Goal: Information Seeking & Learning: Learn about a topic

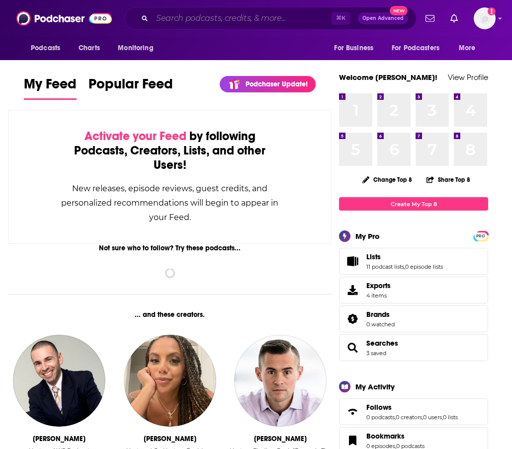
click at [197, 21] on input "Search podcasts, credits, & more..." at bounding box center [241, 18] width 179 height 16
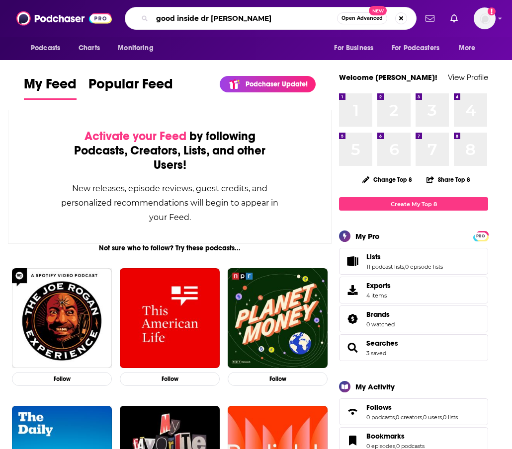
type input "good inside dr [PERSON_NAME]"
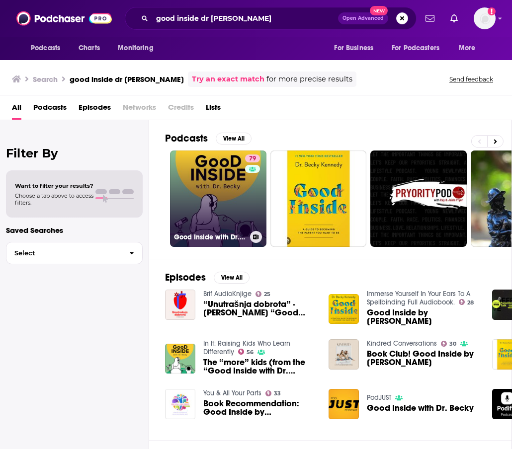
click at [227, 184] on link "79 Good Inside with Dr. [PERSON_NAME]" at bounding box center [218, 199] width 96 height 96
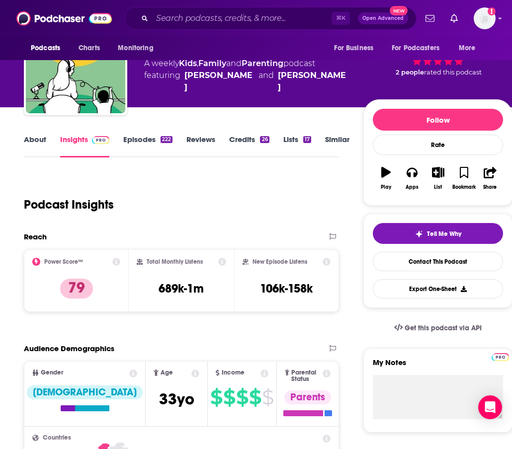
scroll to position [32, 0]
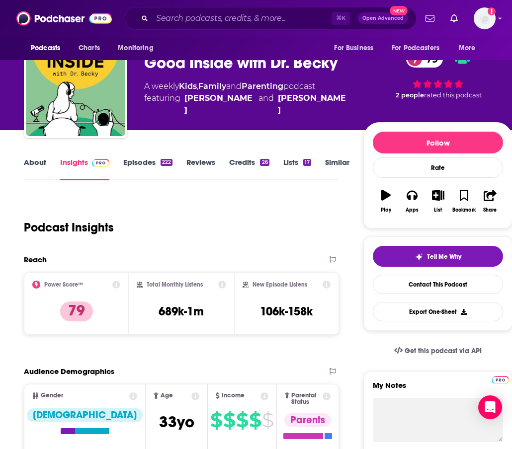
click at [150, 164] on link "Episodes 222" at bounding box center [147, 169] width 49 height 23
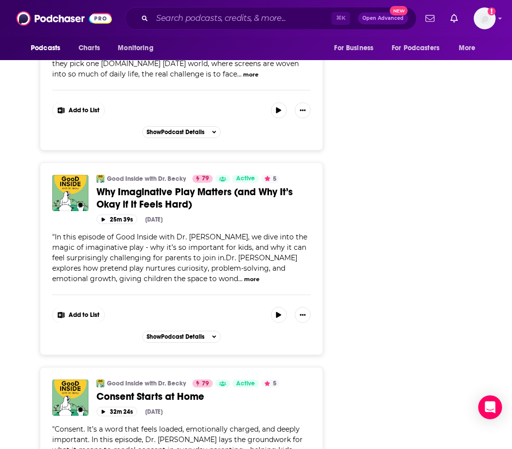
scroll to position [1530, 0]
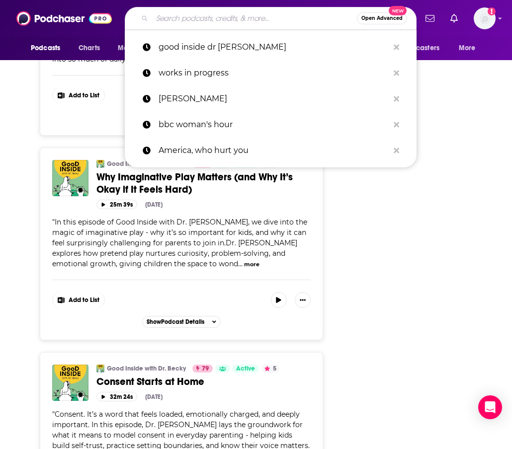
click at [183, 15] on input "Search podcasts, credits, & more..." at bounding box center [254, 18] width 205 height 16
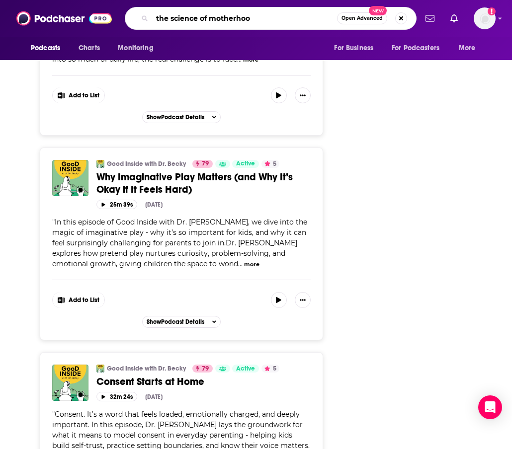
type input "the science of motherhood"
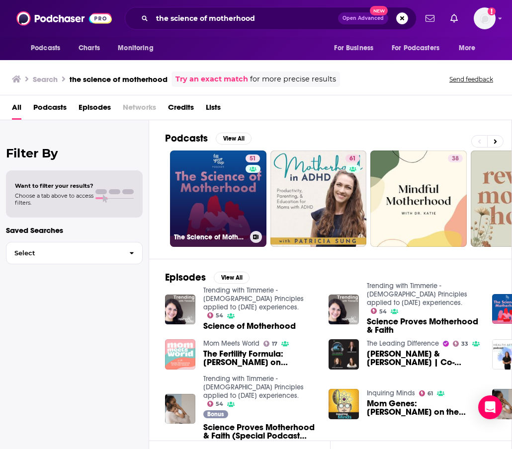
click at [208, 186] on link "51 The Science of Motherhood" at bounding box center [218, 199] width 96 height 96
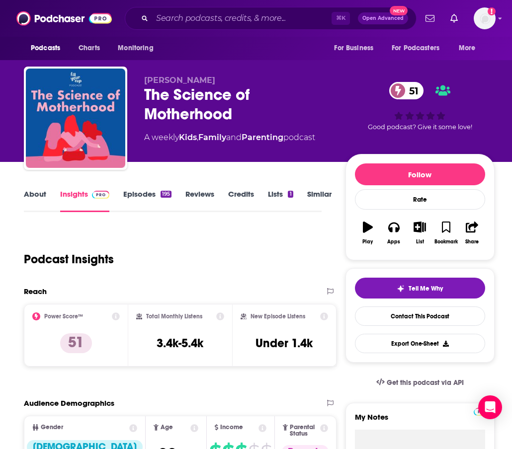
click at [142, 193] on link "Episodes 195" at bounding box center [147, 200] width 48 height 23
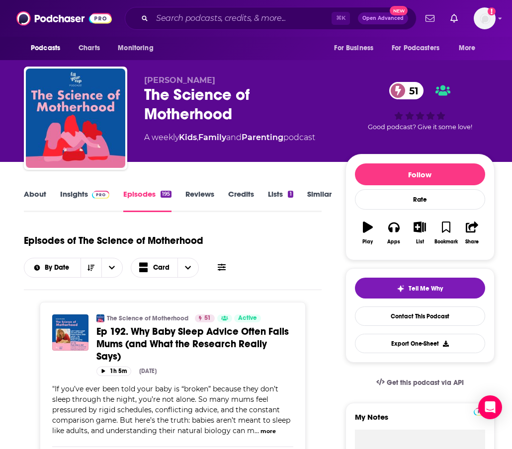
click at [38, 193] on link "About" at bounding box center [35, 200] width 22 height 23
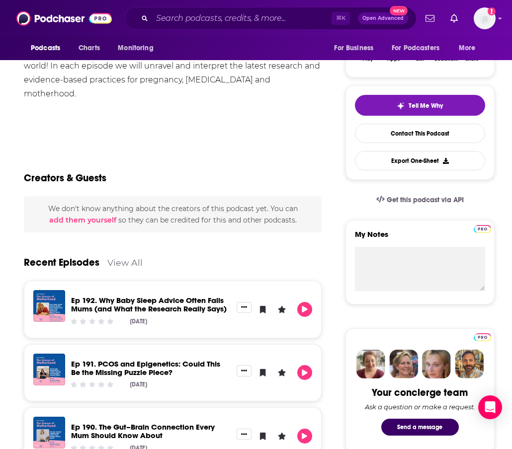
scroll to position [53, 0]
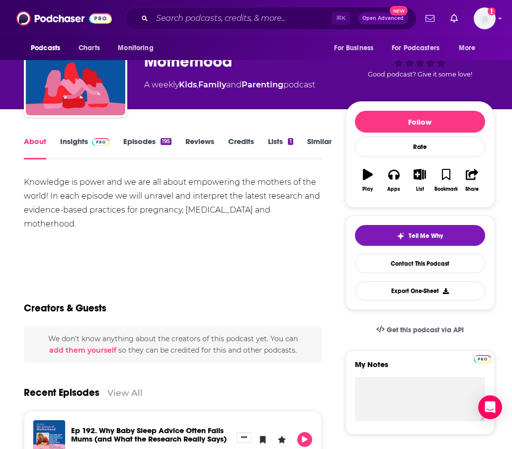
click at [73, 142] on link "Insights" at bounding box center [84, 148] width 49 height 23
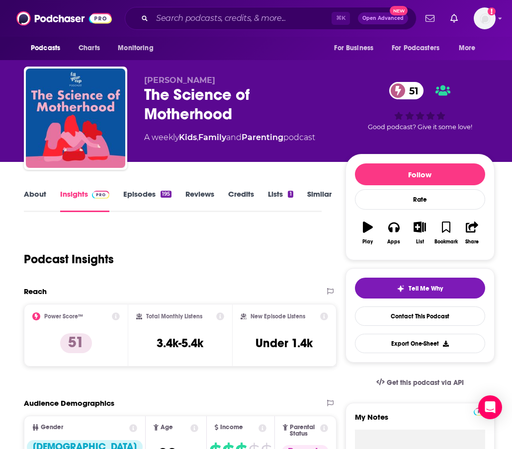
click at [38, 200] on link "About" at bounding box center [35, 200] width 22 height 23
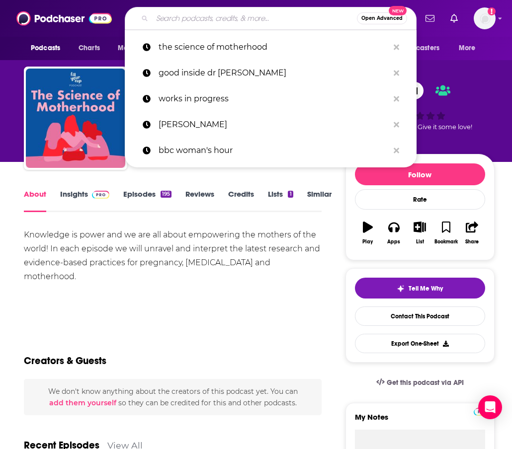
click at [162, 15] on input "Search podcasts, credits, & more..." at bounding box center [254, 18] width 205 height 16
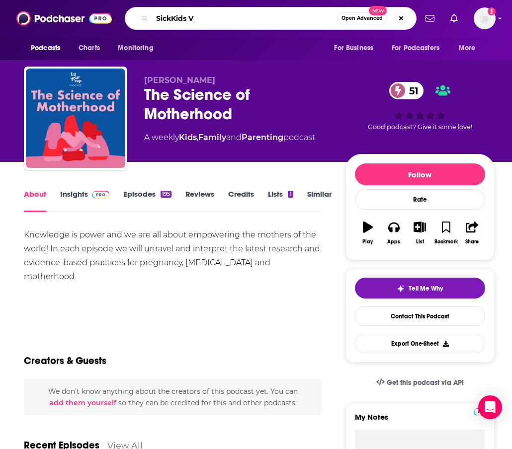
type input "SickKids VS"
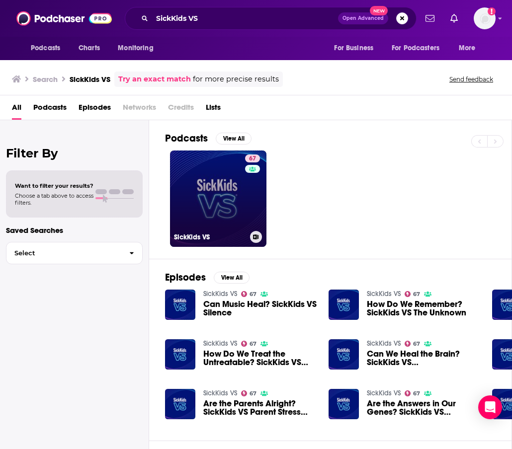
click at [221, 187] on link "67 SickKids VS" at bounding box center [218, 199] width 96 height 96
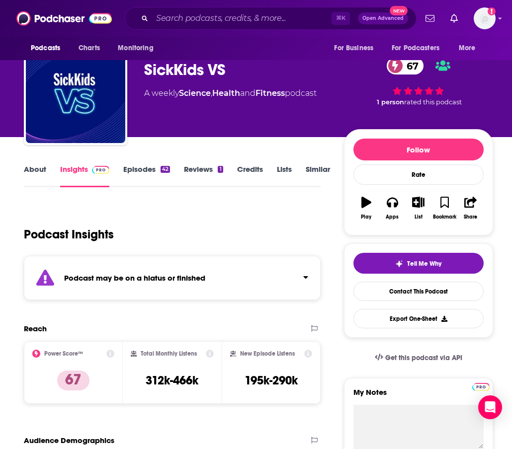
scroll to position [27, 0]
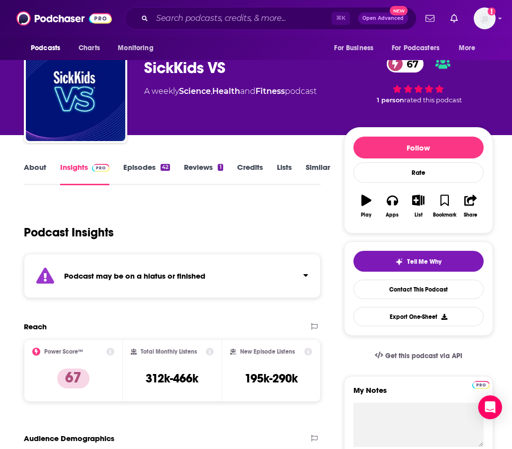
click at [131, 166] on link "Episodes 42" at bounding box center [146, 174] width 47 height 23
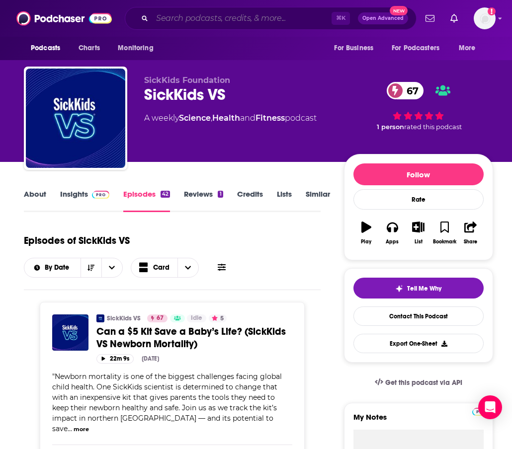
click at [173, 13] on input "Search podcasts, credits, & more..." at bounding box center [241, 18] width 179 height 16
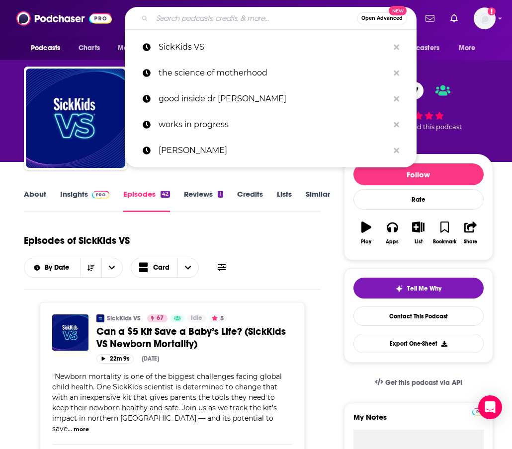
paste input "Poverty, Research & Policy Podcast"
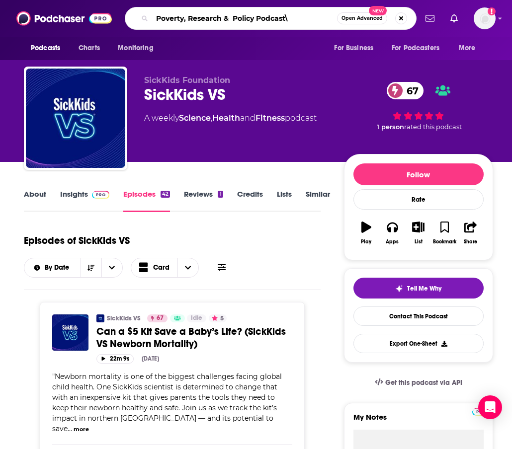
type input "Poverty, Research & Policy Podcast"
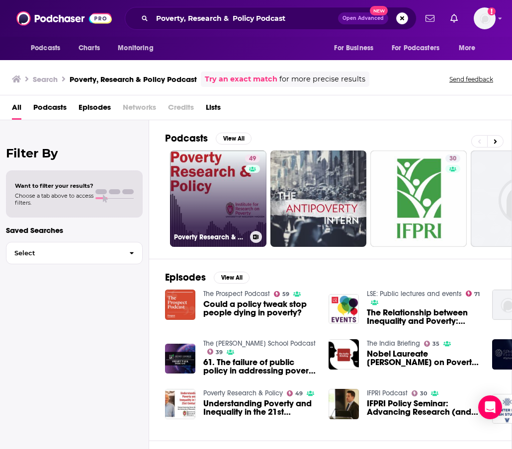
click at [216, 215] on link "49 Poverty Research & Policy" at bounding box center [218, 199] width 96 height 96
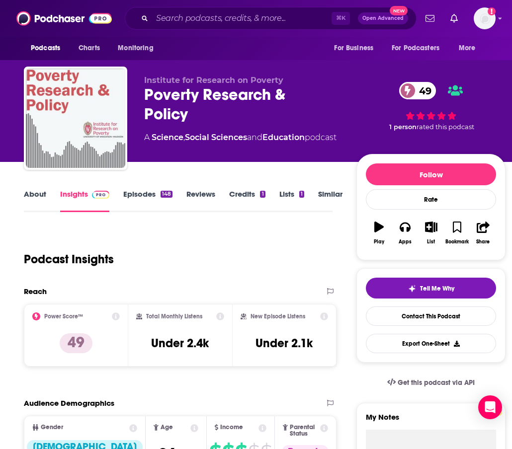
click at [93, 115] on img "Poverty Research & Policy" at bounding box center [75, 118] width 99 height 99
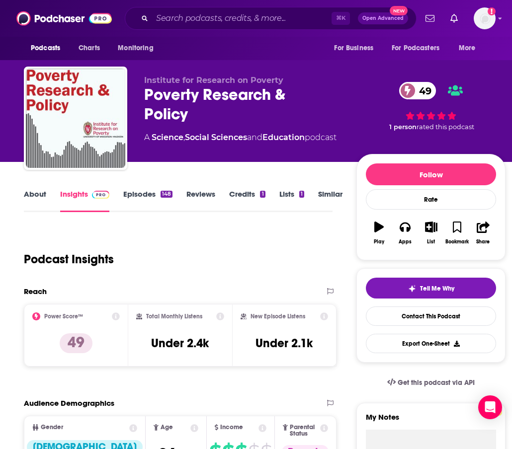
click at [34, 191] on link "About" at bounding box center [35, 200] width 22 height 23
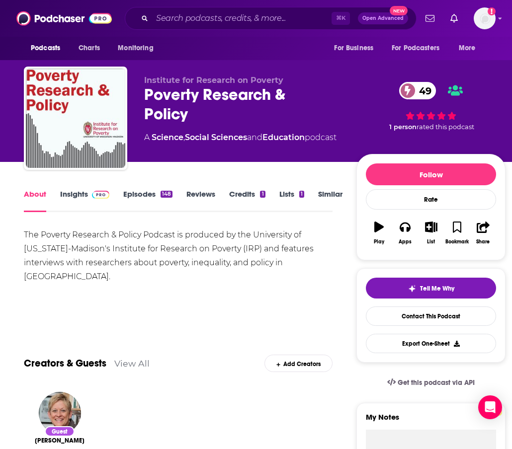
click at [147, 196] on link "Episodes 148" at bounding box center [147, 200] width 49 height 23
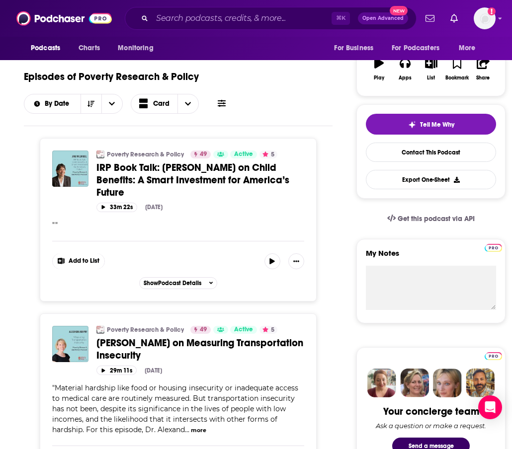
scroll to position [173, 0]
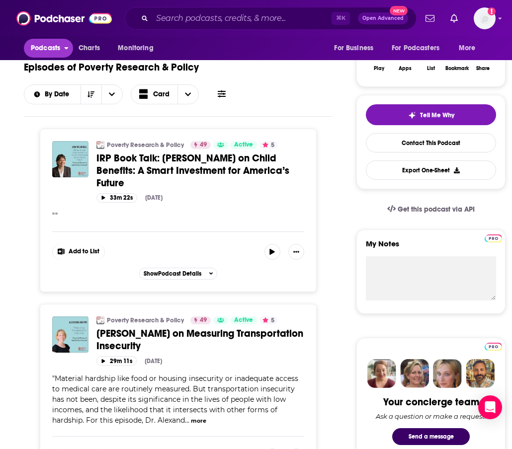
click at [43, 49] on span "Podcasts" at bounding box center [45, 48] width 29 height 14
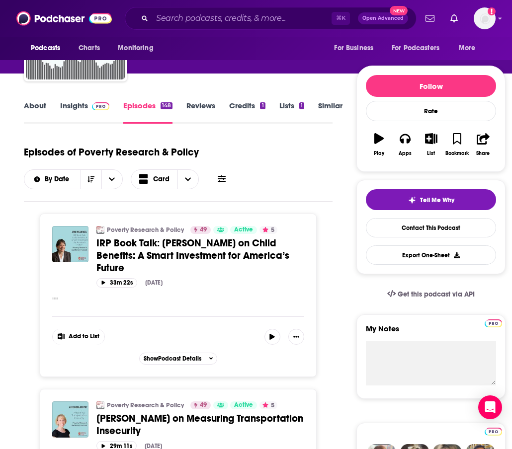
scroll to position [0, 0]
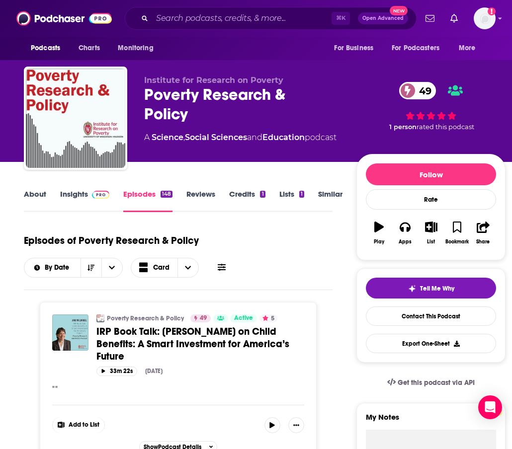
click at [44, 196] on link "About" at bounding box center [35, 200] width 22 height 23
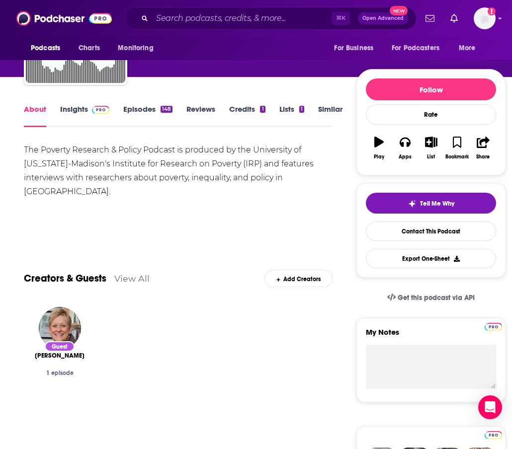
scroll to position [86, 0]
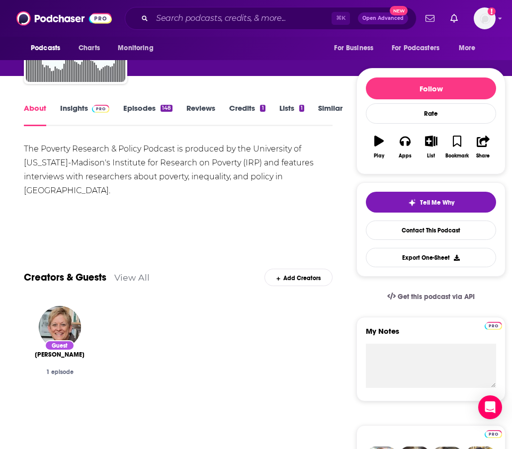
click at [150, 112] on link "Episodes 148" at bounding box center [147, 114] width 49 height 23
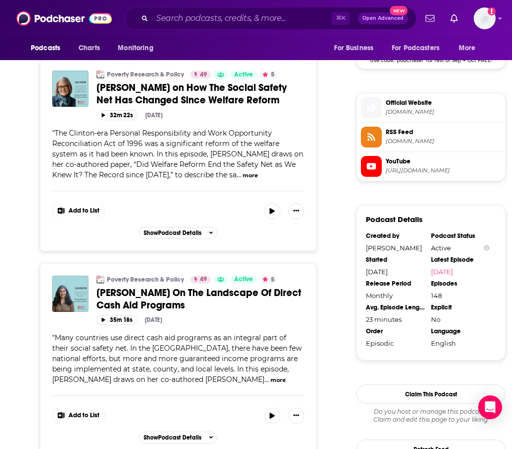
scroll to position [845, 0]
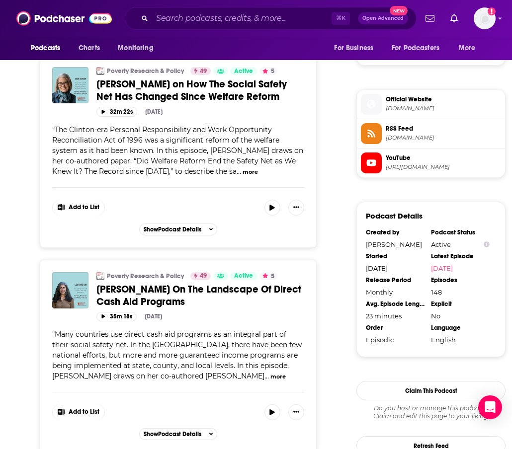
click at [270, 377] on button "more" at bounding box center [277, 377] width 15 height 8
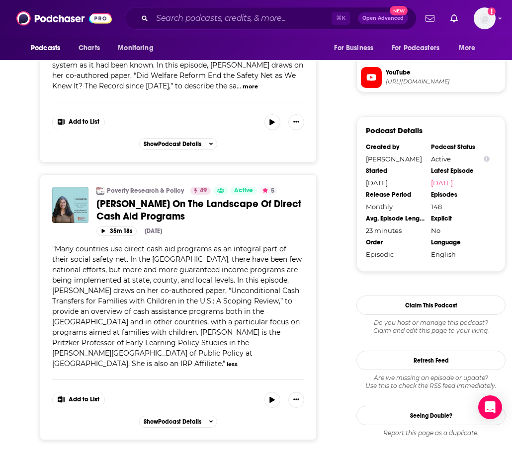
scroll to position [932, 0]
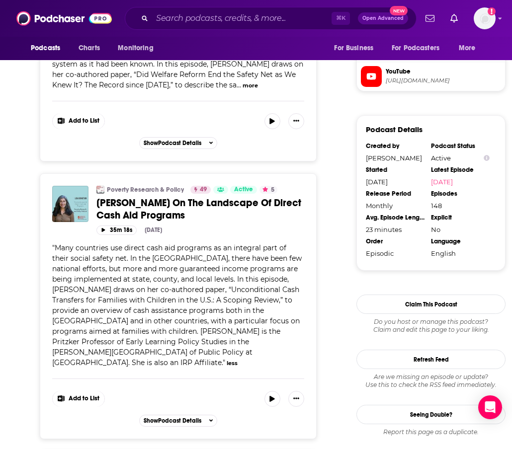
click at [166, 201] on span "[PERSON_NAME] On The Landscape Of Direct Cash Aid Programs" at bounding box center [198, 209] width 205 height 25
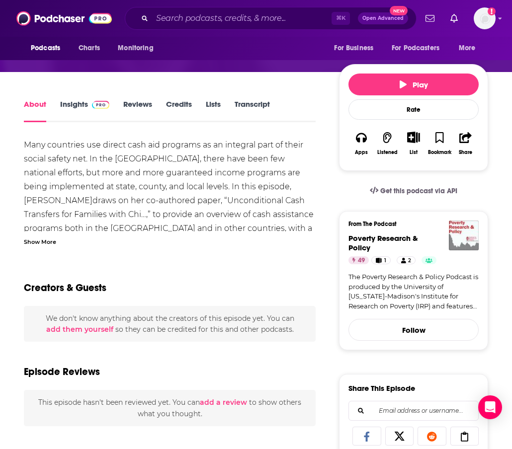
scroll to position [64, 0]
